Goal: Information Seeking & Learning: Learn about a topic

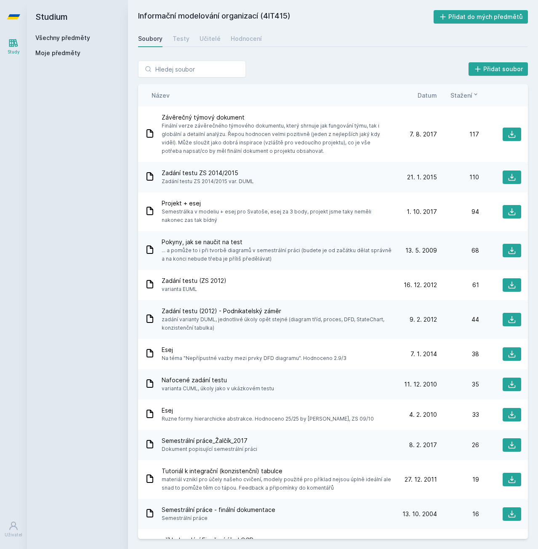
click at [54, 37] on link "Všechny předměty" at bounding box center [62, 37] width 55 height 7
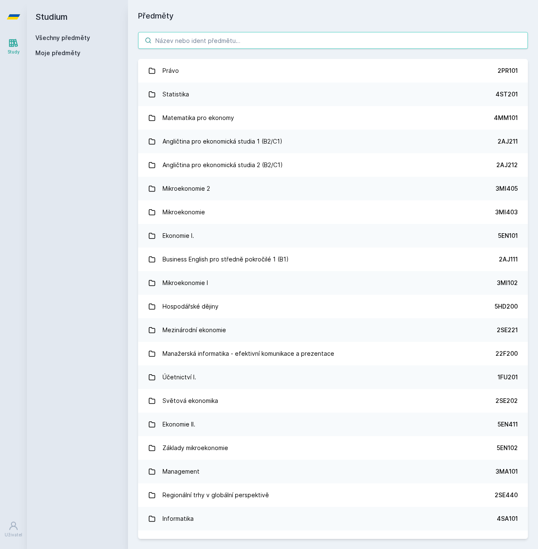
click at [267, 36] on input "search" at bounding box center [333, 40] width 390 height 17
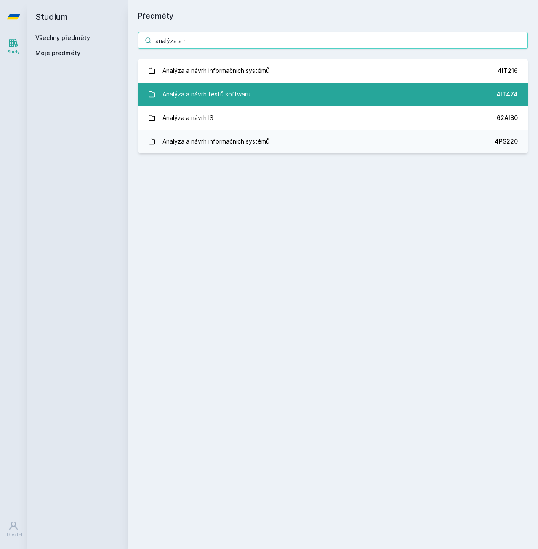
type input "analýza a n"
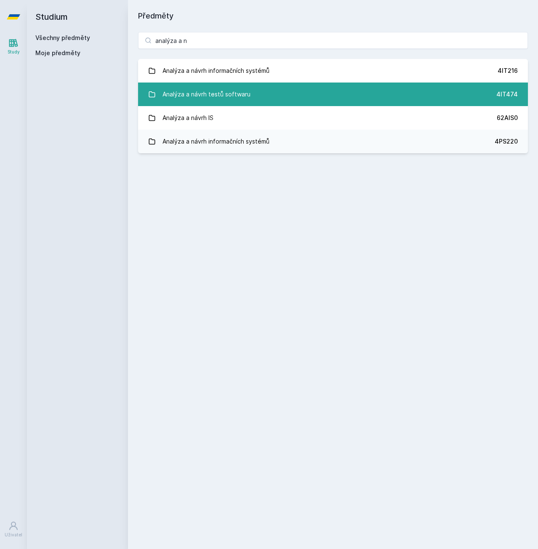
click at [263, 99] on link "Analýza a návrh testů softwaru 4IT474" at bounding box center [333, 95] width 390 height 24
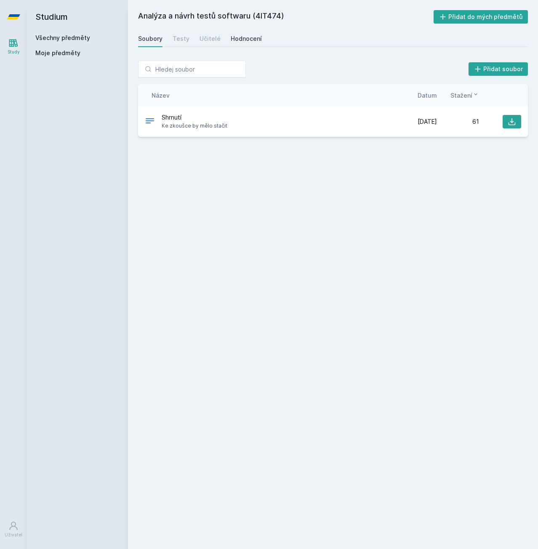
click at [240, 35] on div "Hodnocení" at bounding box center [246, 39] width 31 height 8
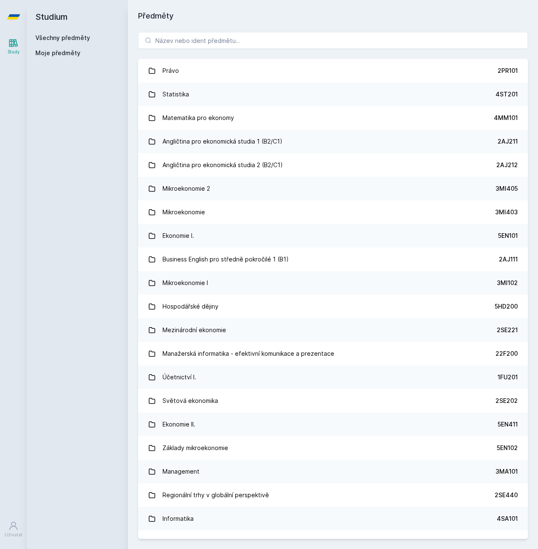
click at [228, 31] on div "Právo 2PR101 Statistika 4ST201 Matematika pro ekonomy 4MM101 Angličtina pro eko…" at bounding box center [333, 285] width 410 height 527
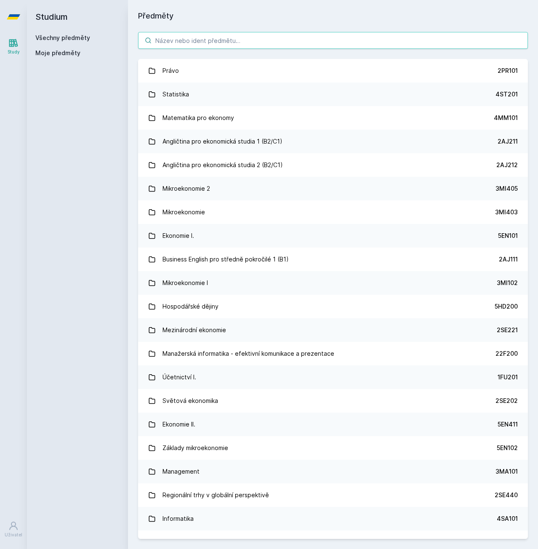
click at [228, 34] on input "search" at bounding box center [333, 40] width 390 height 17
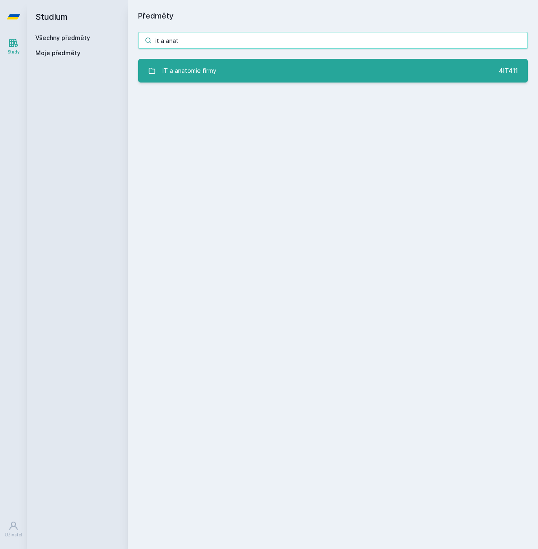
type input "it a anat"
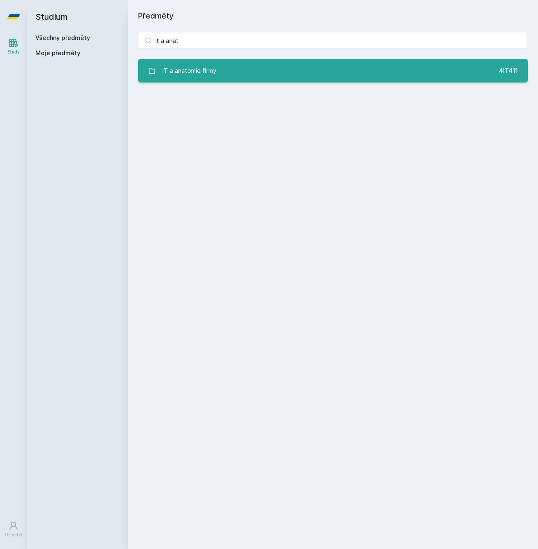
click at [237, 76] on link "IT a anatomie firmy 4IT411" at bounding box center [333, 71] width 390 height 24
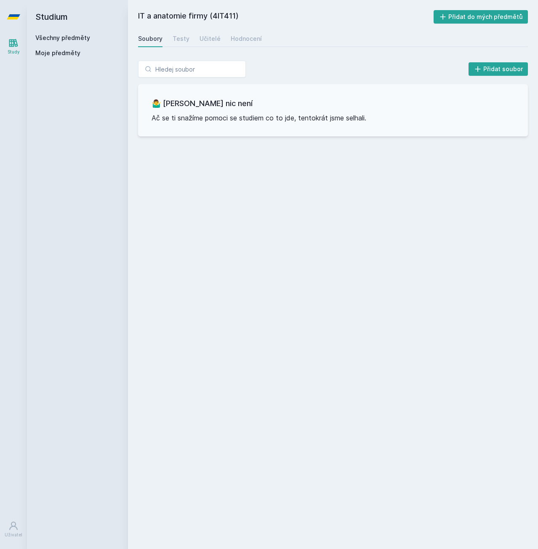
click at [236, 27] on div "IT a anatomie firmy (4IT411) Přidat do mých předmětů [GEOGRAPHIC_DATA] Testy Uč…" at bounding box center [333, 274] width 390 height 529
click at [237, 38] on div "Hodnocení" at bounding box center [246, 39] width 31 height 8
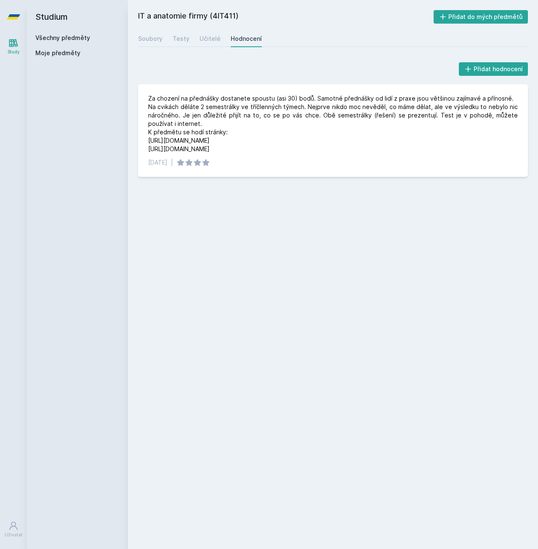
click at [178, 47] on div "Soubory Testy Učitelé Hodnocení" at bounding box center [333, 38] width 390 height 17
click at [191, 38] on div "Soubory Testy Učitelé Hodnocení" at bounding box center [333, 38] width 390 height 17
click at [183, 37] on div "Testy" at bounding box center [181, 39] width 17 height 8
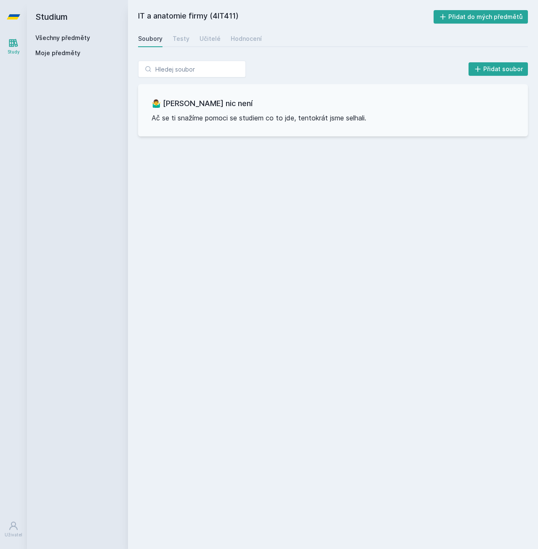
click at [67, 39] on link "Všechny předměty" at bounding box center [62, 37] width 55 height 7
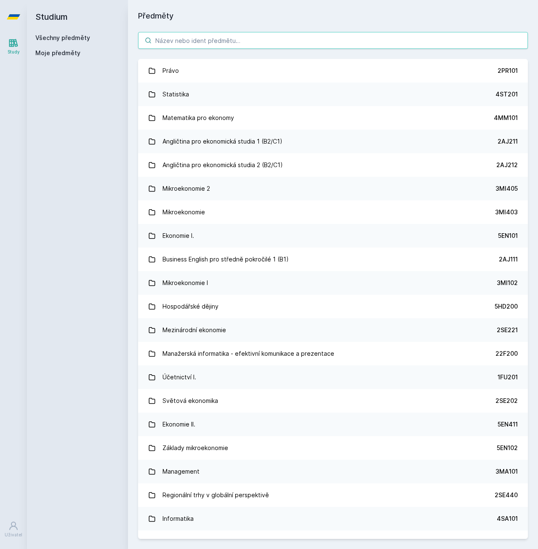
click at [182, 40] on input "search" at bounding box center [333, 40] width 390 height 17
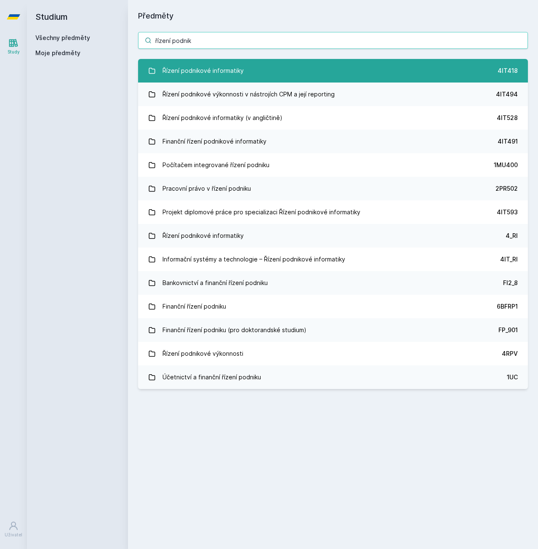
type input "řízení podnik"
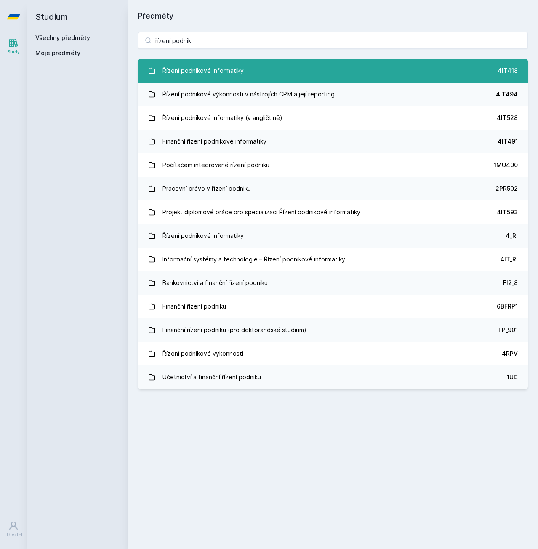
click at [223, 77] on div "Řízení podnikové informatiky" at bounding box center [203, 70] width 81 height 17
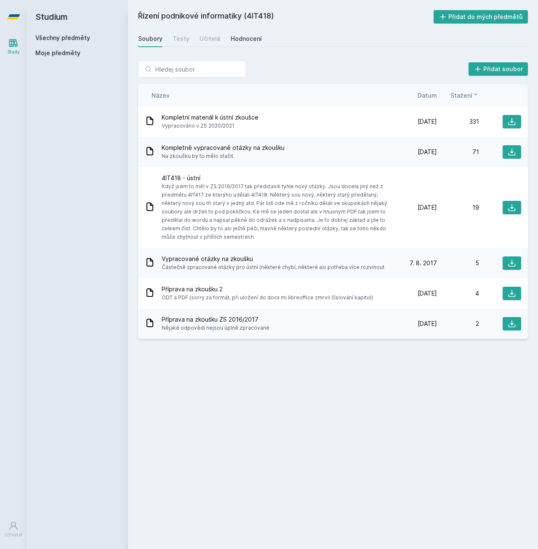
click at [245, 31] on link "Hodnocení" at bounding box center [246, 38] width 31 height 17
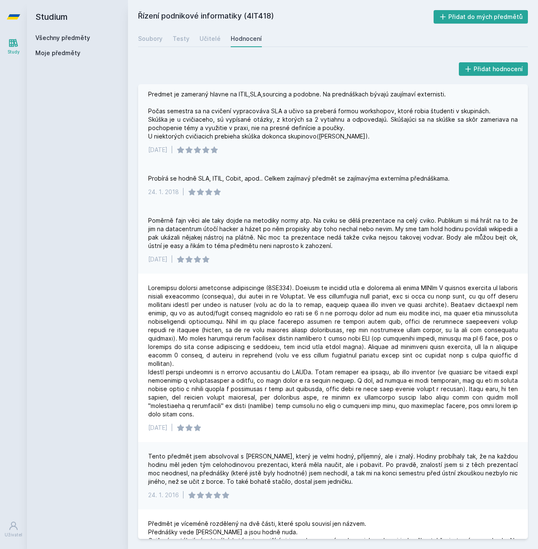
scroll to position [202, 0]
